Goal: Complete application form

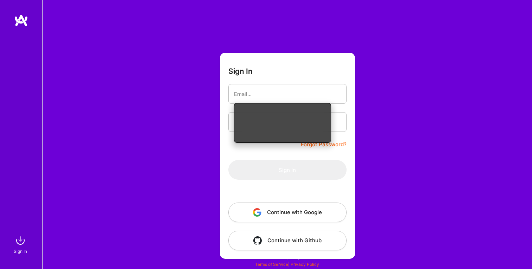
click at [260, 93] on input "email" at bounding box center [287, 94] width 107 height 18
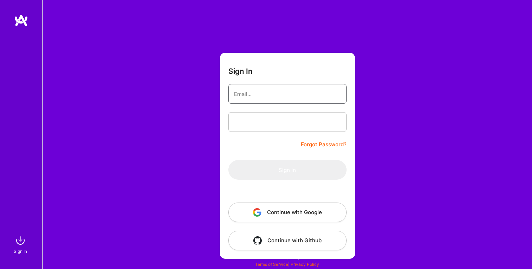
type input "[EMAIL_ADDRESS][DOMAIN_NAME]"
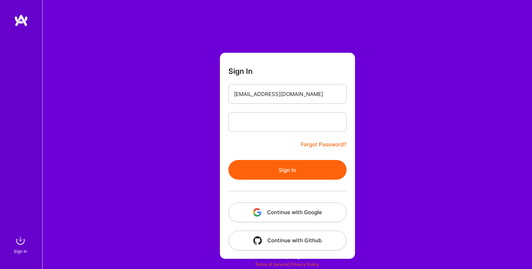
click at [262, 169] on button "Sign In" at bounding box center [287, 170] width 118 height 20
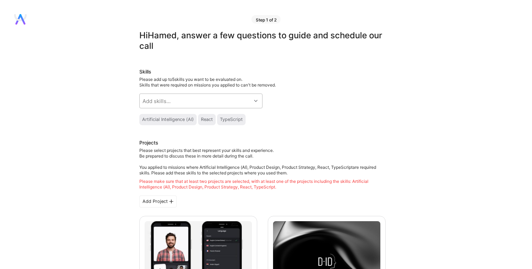
click at [246, 98] on div "Add skills..." at bounding box center [196, 101] width 112 height 14
click at [330, 117] on div "Artificial Intelligence (AI) React TypeScript" at bounding box center [262, 119] width 246 height 11
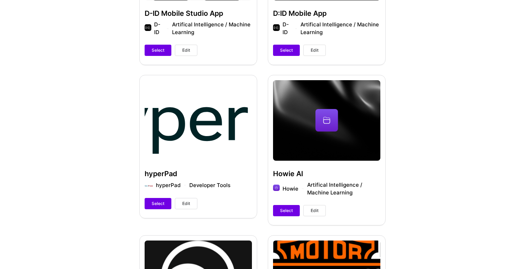
scroll to position [302, 0]
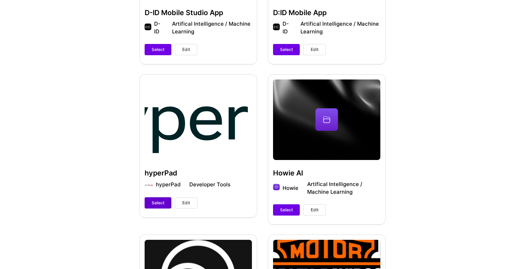
click at [166, 203] on button "Select" at bounding box center [158, 202] width 27 height 11
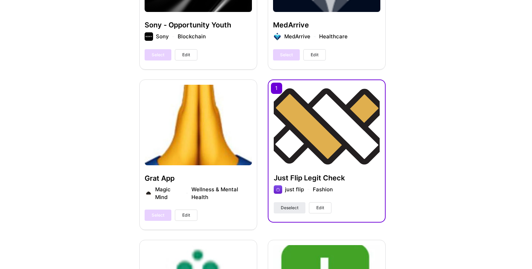
scroll to position [927, 0]
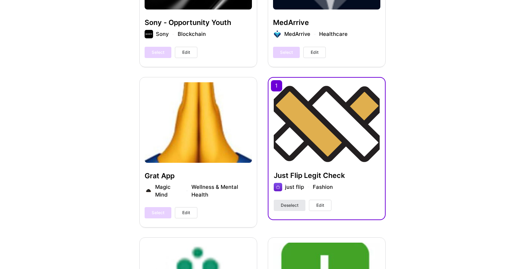
click at [286, 207] on span "Deselect" at bounding box center [290, 205] width 18 height 6
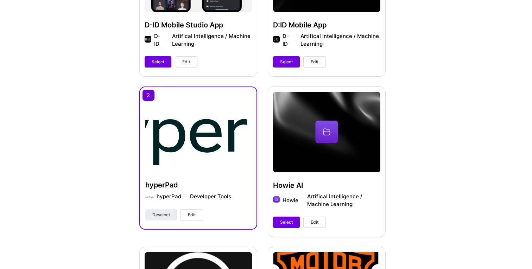
scroll to position [290, 0]
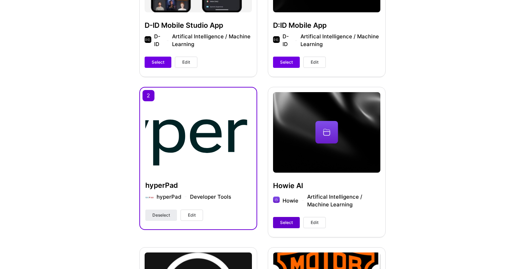
click at [290, 224] on span "Select" at bounding box center [286, 223] width 13 height 6
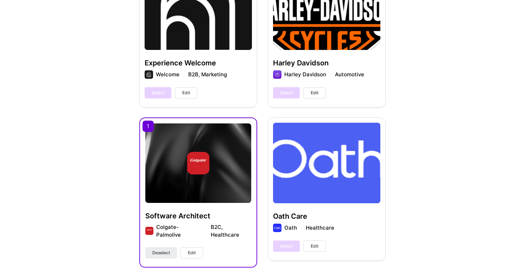
scroll to position [581, 0]
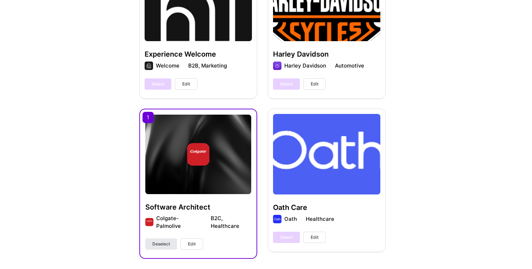
click at [170, 245] on span "Deselect" at bounding box center [161, 244] width 18 height 6
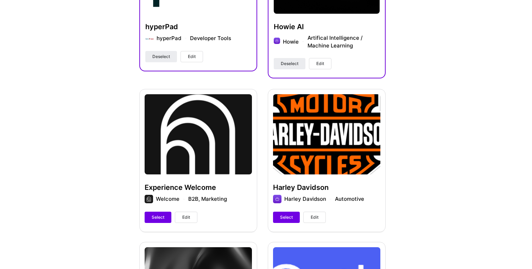
scroll to position [448, 0]
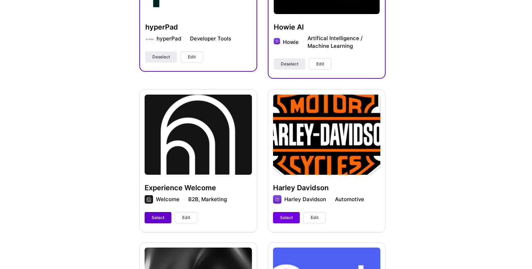
click at [165, 216] on button "Select" at bounding box center [158, 217] width 27 height 11
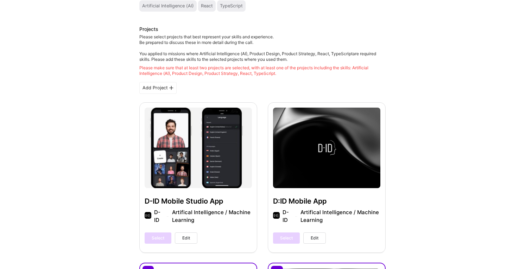
scroll to position [0, 0]
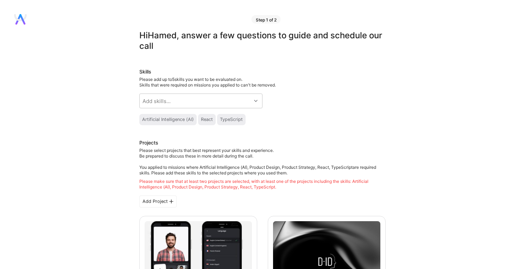
click at [199, 165] on div "Please select projects that best represent your skills and experience. Be prepa…" at bounding box center [262, 169] width 246 height 42
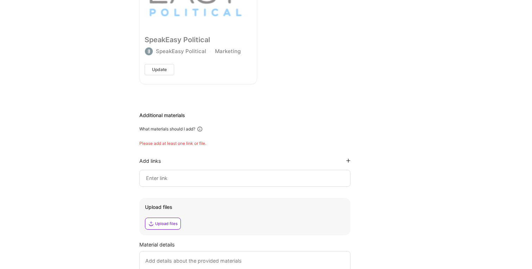
scroll to position [1723, 0]
click at [183, 125] on div "What materials should I add?" at bounding box center [167, 128] width 56 height 6
click at [182, 140] on div "Please add at least one link or file." at bounding box center [262, 143] width 246 height 6
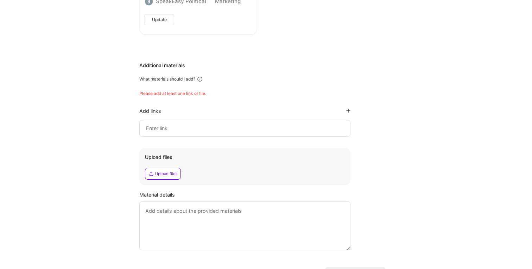
scroll to position [1776, 0]
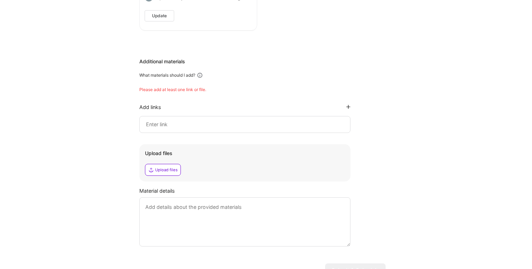
click at [186, 120] on input at bounding box center [244, 124] width 199 height 8
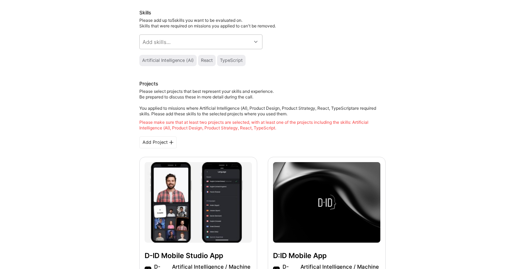
scroll to position [0, 0]
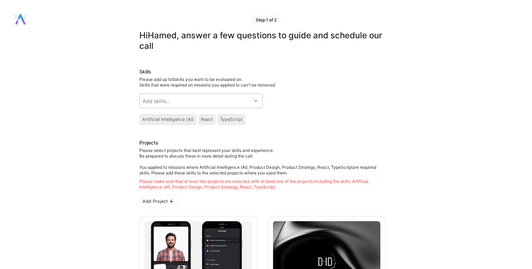
click at [227, 101] on div "Add skills..." at bounding box center [196, 101] width 112 height 14
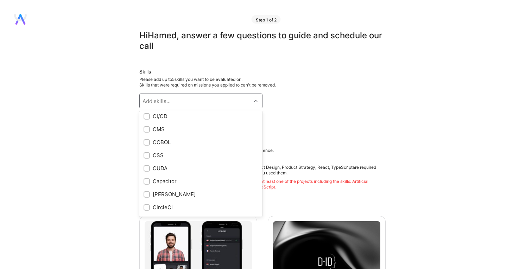
scroll to position [821, 0]
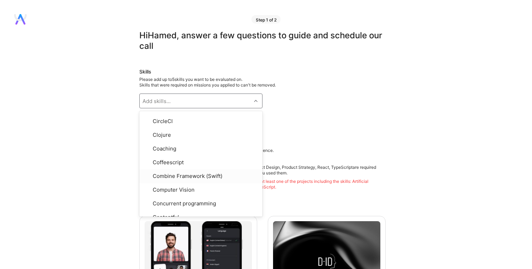
click at [337, 74] on div "Skills" at bounding box center [262, 71] width 246 height 7
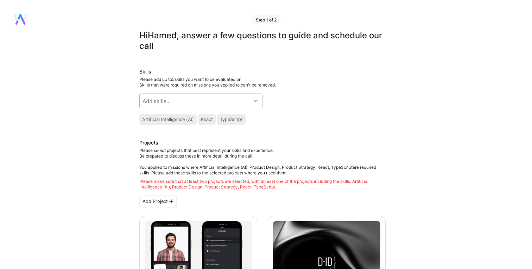
click at [250, 96] on div "Add skills..." at bounding box center [196, 101] width 112 height 14
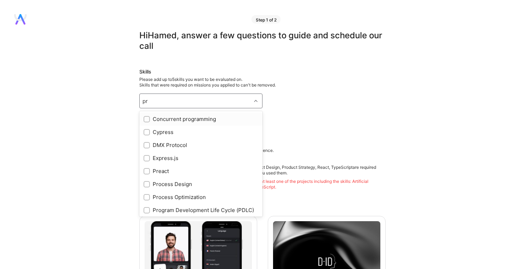
type input "p"
type input "s"
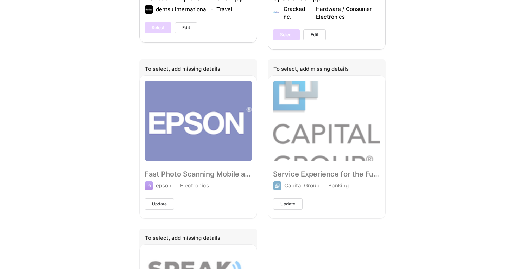
scroll to position [1806, 0]
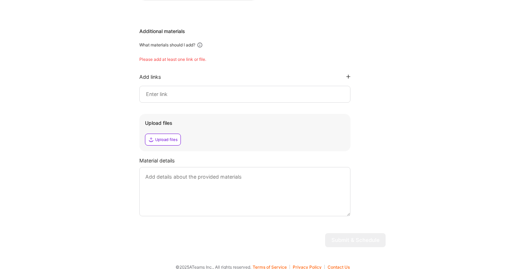
click at [198, 94] on div at bounding box center [244, 94] width 211 height 17
click at [194, 90] on input at bounding box center [244, 94] width 199 height 8
paste input "[URL][DOMAIN_NAME]"
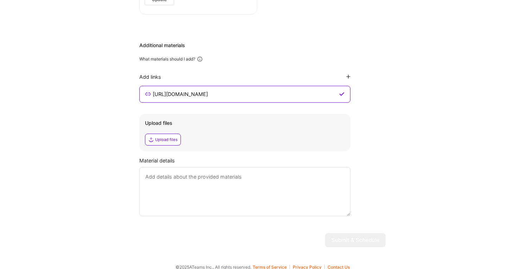
type input "[URL][DOMAIN_NAME]"
click at [237, 183] on textarea at bounding box center [244, 191] width 211 height 49
type textarea "This is the company that I founded. We heavily have been"
click at [212, 196] on textarea "This is the company that I founded. We heavily have been" at bounding box center [244, 191] width 211 height 49
drag, startPoint x: 203, startPoint y: 186, endPoint x: 144, endPoint y: 183, distance: 59.5
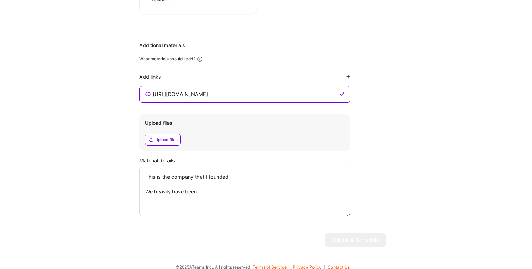
click at [144, 183] on textarea "This is the company that I founded. We heavily have been" at bounding box center [244, 191] width 211 height 49
click at [195, 206] on textarea "This is the company that I founded. I have been adding a lot of AI tooling for …" at bounding box center [244, 191] width 211 height 49
type textarea "This is the company that I founded. I have been adding a lot of AI tooling for …"
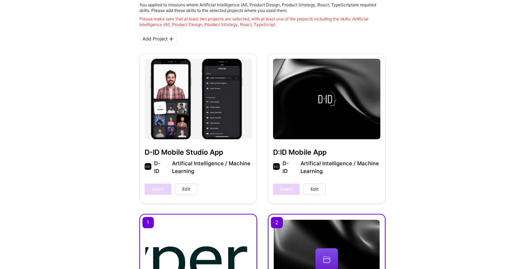
scroll to position [0, 0]
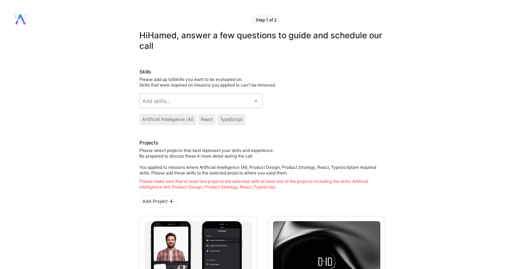
click at [209, 184] on div "Please make sure that at least two projects are selected, with at least one of …" at bounding box center [262, 184] width 246 height 11
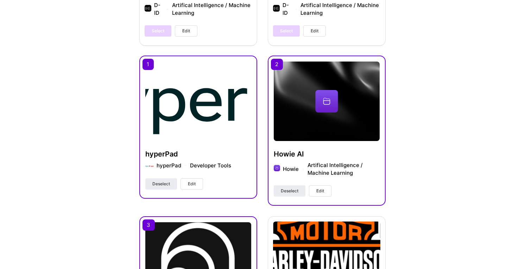
scroll to position [321, 0]
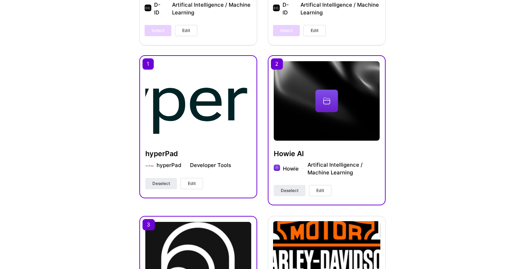
click at [193, 181] on span "Edit" at bounding box center [192, 183] width 8 height 6
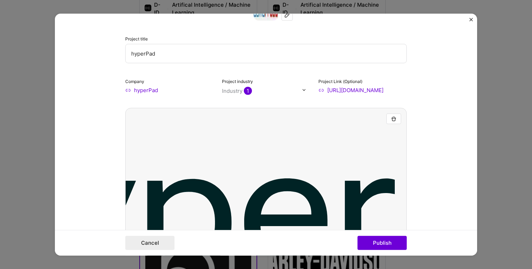
scroll to position [33, 0]
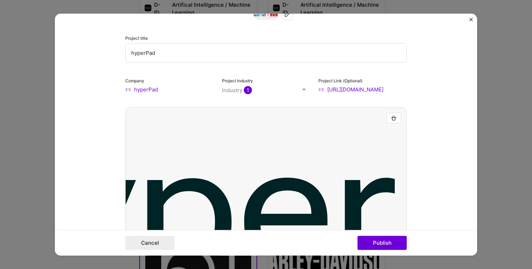
click at [302, 87] on div at bounding box center [306, 88] width 8 height 7
type input "gam"
click at [229, 118] on span at bounding box center [231, 118] width 6 height 6
click at [298, 69] on div "Project title hyperPad Company hyperPad Project industry option Gaming & e-Spor…" at bounding box center [265, 43] width 281 height 98
click at [293, 85] on div "Project industry Industry 2" at bounding box center [266, 84] width 88 height 17
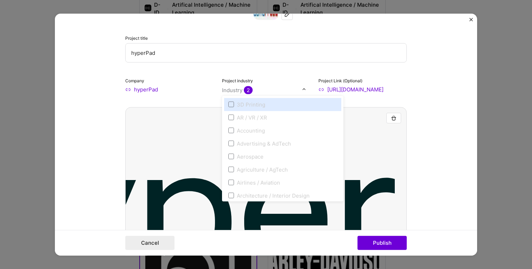
click at [293, 92] on input "text" at bounding box center [262, 89] width 80 height 7
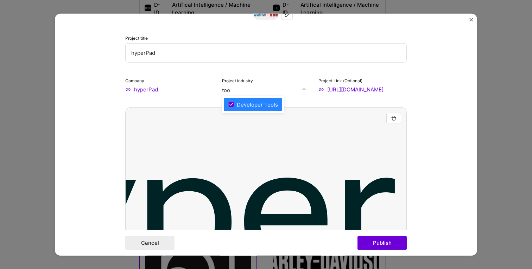
type input "too"
click at [293, 67] on div "Project title hyperPad Company hyperPad Project industry option Developer Tools…" at bounding box center [265, 43] width 281 height 98
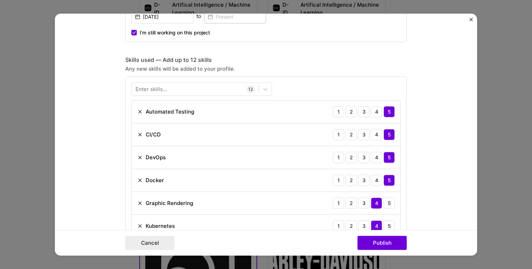
scroll to position [439, 0]
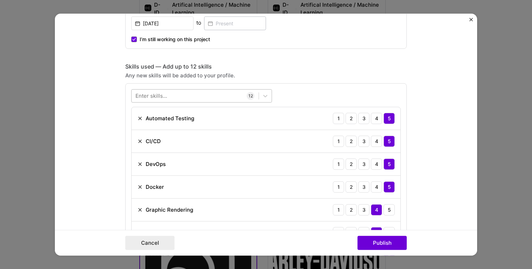
click at [198, 95] on div at bounding box center [195, 96] width 127 height 12
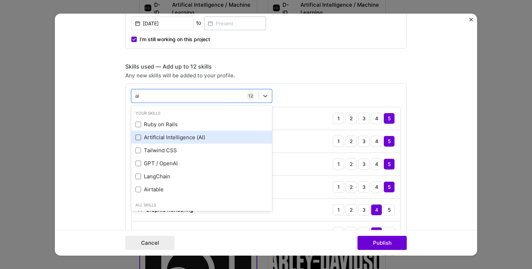
click at [139, 137] on span at bounding box center [138, 138] width 6 height 6
click at [0, 0] on input "checkbox" at bounding box center [0, 0] width 0 height 0
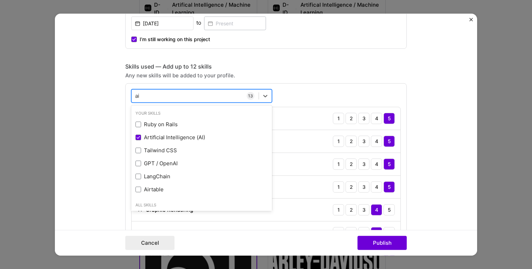
click at [177, 97] on div "ai ai" at bounding box center [195, 96] width 127 height 12
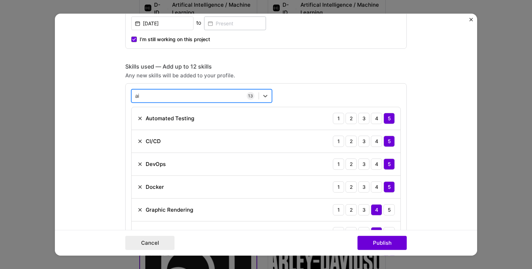
click at [177, 97] on div "ai ai" at bounding box center [195, 96] width 127 height 12
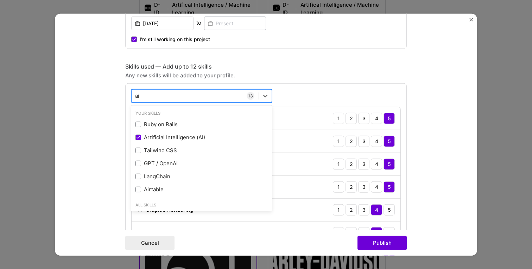
click at [177, 97] on div "ai ai" at bounding box center [195, 96] width 127 height 12
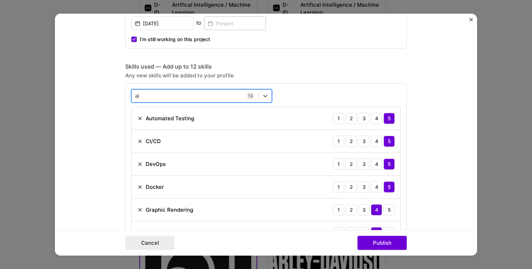
type input "a"
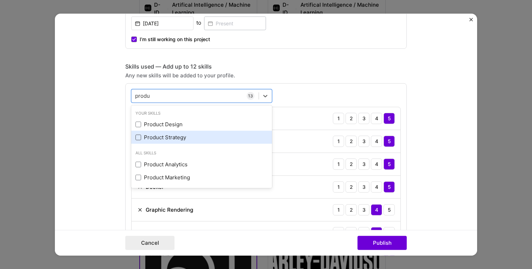
click at [138, 138] on span at bounding box center [138, 138] width 6 height 6
click at [0, 0] on input "checkbox" at bounding box center [0, 0] width 0 height 0
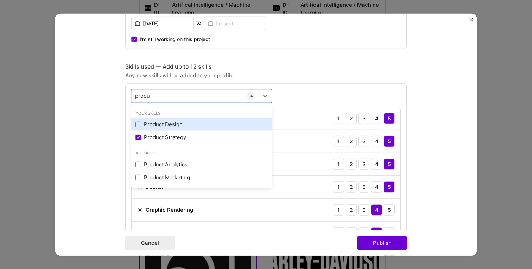
click at [138, 121] on div "Product Design" at bounding box center [201, 124] width 132 height 7
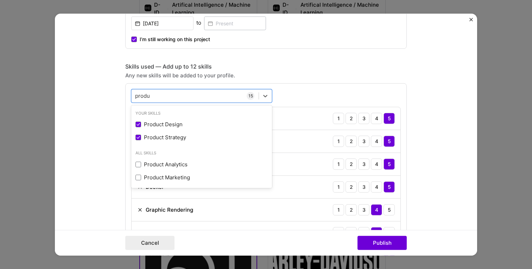
type input "produ"
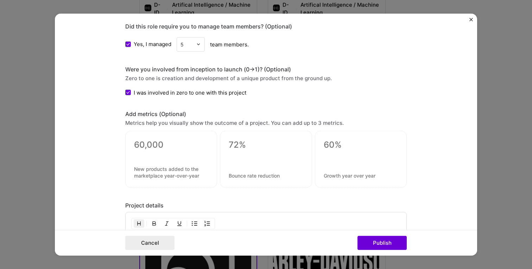
scroll to position [1187, 0]
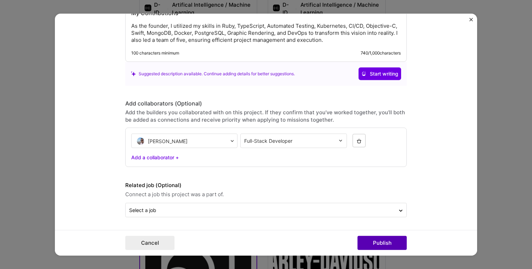
click at [377, 237] on button "Publish" at bounding box center [381, 243] width 49 height 14
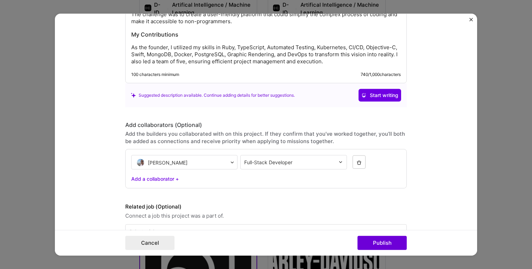
scroll to position [1195, 0]
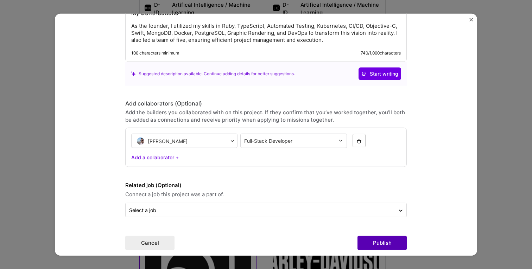
click at [375, 246] on button "Publish" at bounding box center [381, 243] width 49 height 14
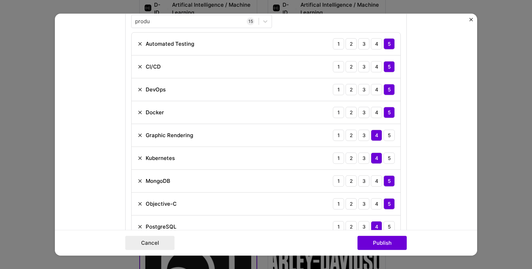
scroll to position [509, 0]
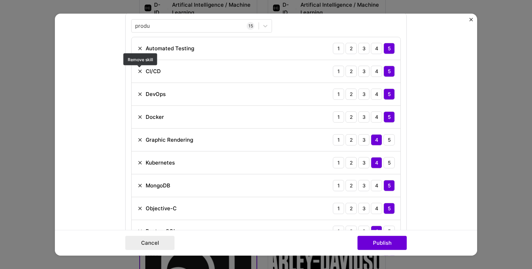
click at [141, 71] on img at bounding box center [140, 71] width 6 height 6
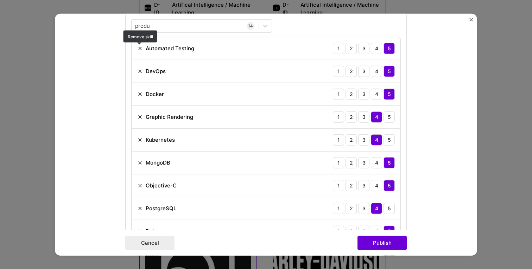
click at [140, 50] on img at bounding box center [140, 48] width 6 height 6
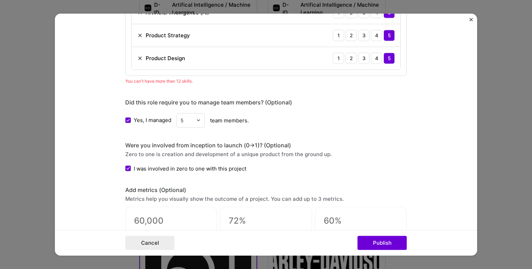
scroll to position [1041, 0]
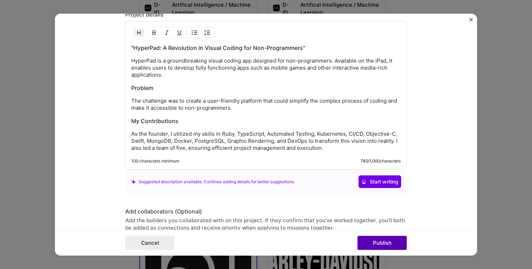
click at [381, 237] on button "Publish" at bounding box center [381, 243] width 49 height 14
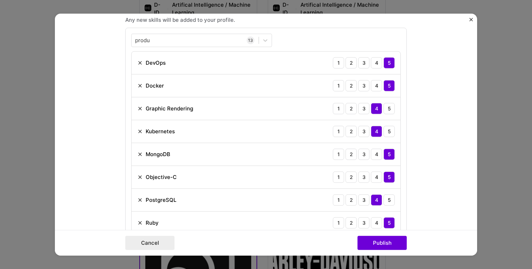
scroll to position [494, 0]
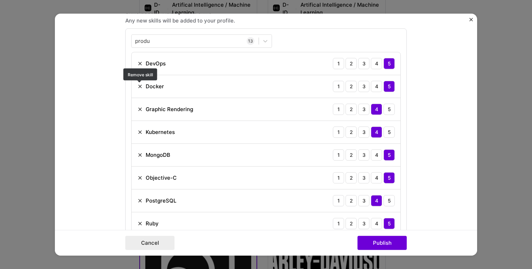
click at [139, 85] on img at bounding box center [140, 86] width 6 height 6
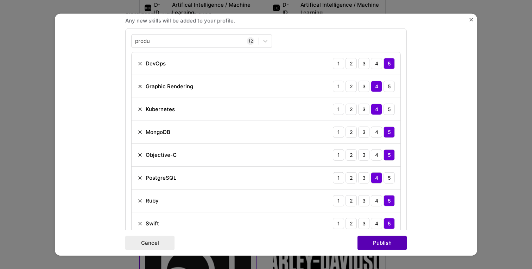
click at [381, 243] on button "Publish" at bounding box center [381, 243] width 49 height 14
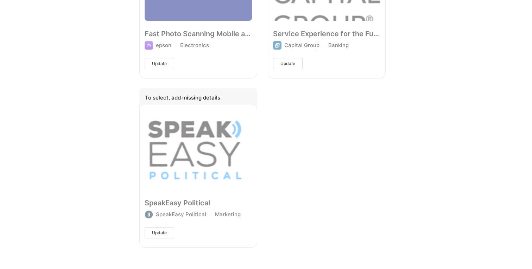
scroll to position [1778, 0]
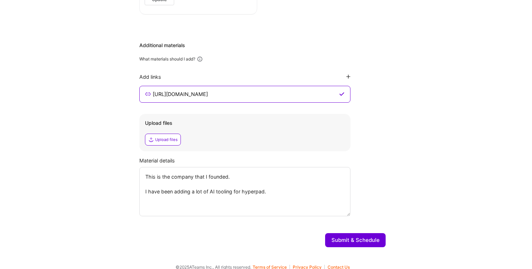
click at [364, 235] on button "Submit & Schedule" at bounding box center [355, 240] width 61 height 14
